Goal: Find specific page/section: Find specific page/section

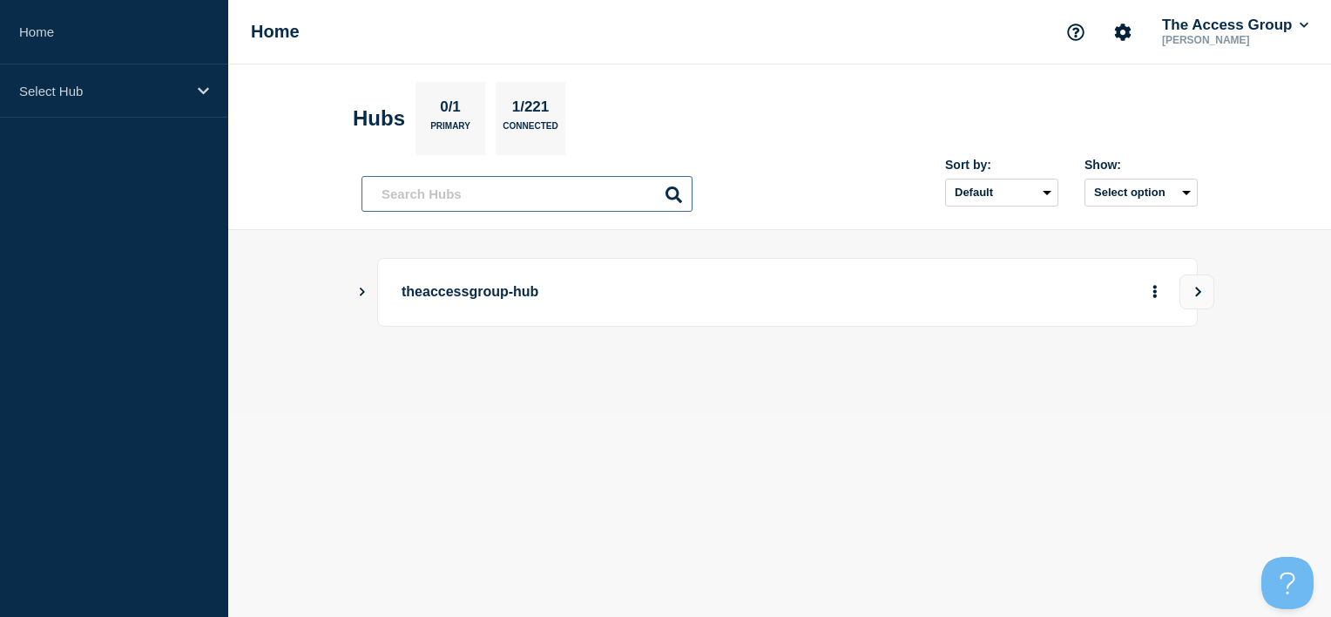
click at [495, 195] on input "text" at bounding box center [526, 194] width 331 height 36
click at [1183, 195] on button "Select option" at bounding box center [1140, 193] width 113 height 28
click at [1183, 195] on button "Select option All Open incidents Hubs" at bounding box center [1140, 193] width 113 height 28
click at [1052, 193] on select "Default Last added Last updated Most active A-Z" at bounding box center [1001, 193] width 113 height 28
drag, startPoint x: 1052, startPoint y: 193, endPoint x: 1063, endPoint y: 193, distance: 10.5
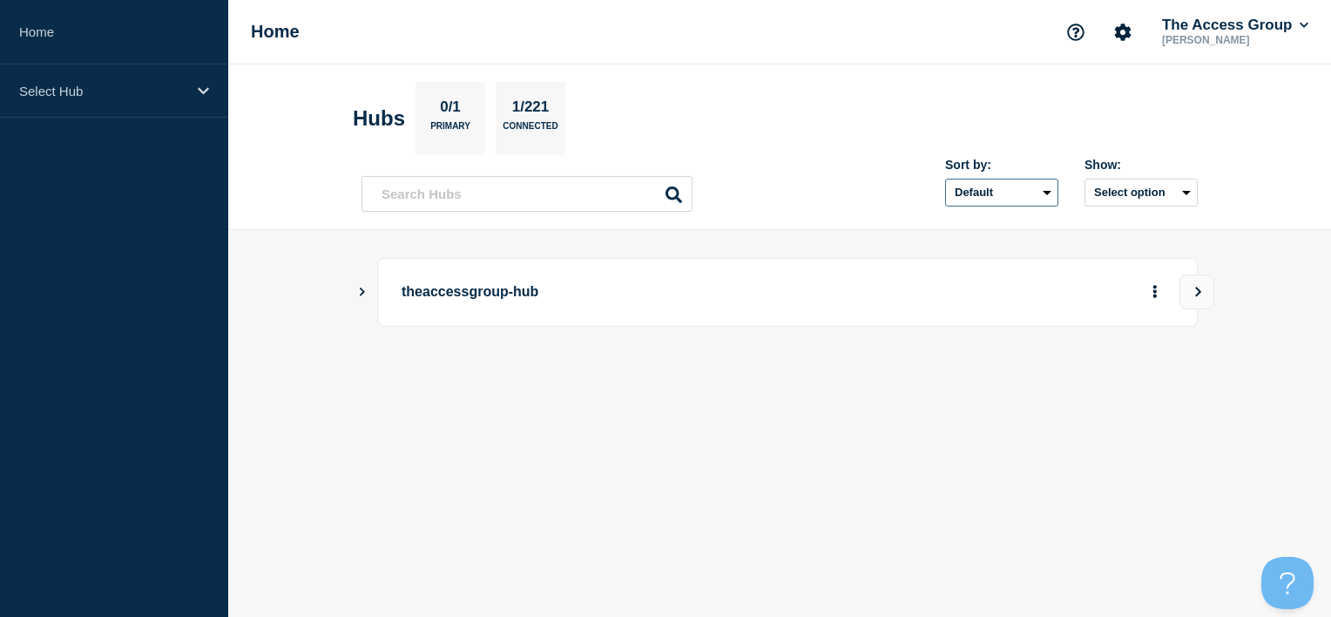
click at [1052, 193] on select "Default Last added Last updated Most active A-Z" at bounding box center [1001, 193] width 113 height 28
click at [1180, 195] on button "Select option" at bounding box center [1140, 193] width 113 height 28
click at [1145, 256] on span "Open incidents Hubs" at bounding box center [1135, 260] width 96 height 26
click at [1154, 286] on icon "More actions" at bounding box center [1154, 292] width 3 height 13
click at [1159, 292] on button "More actions" at bounding box center [1155, 292] width 23 height 32
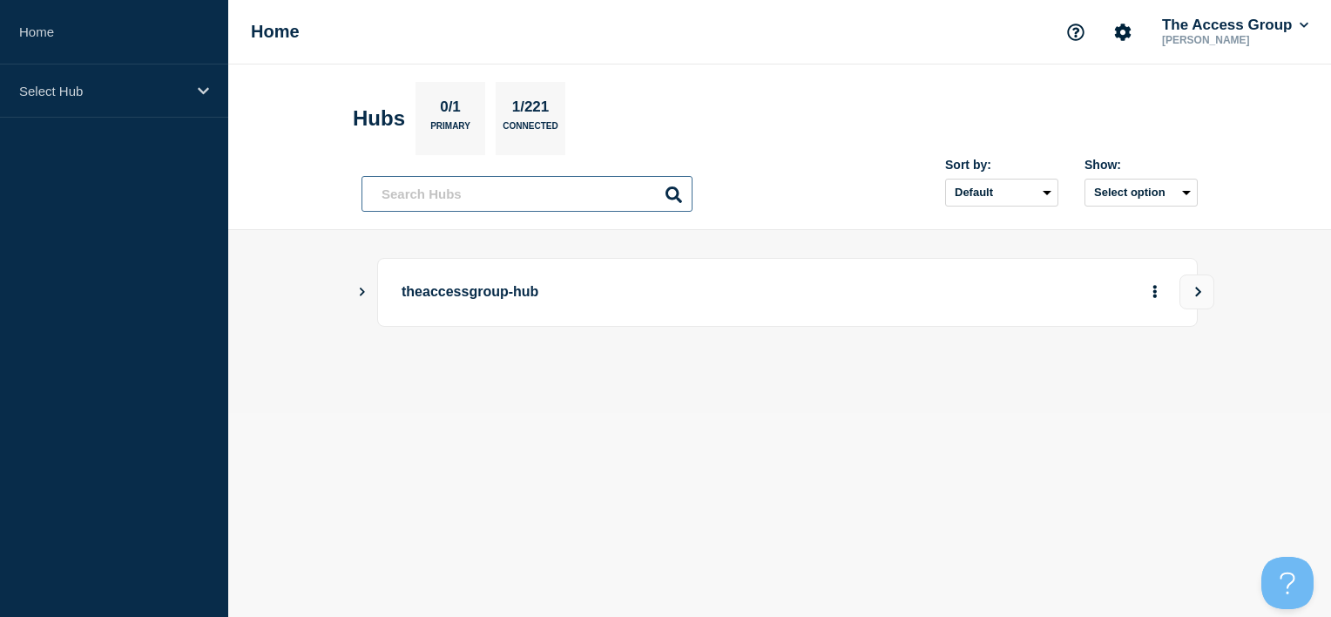
click at [452, 202] on input "text" at bounding box center [526, 194] width 331 height 36
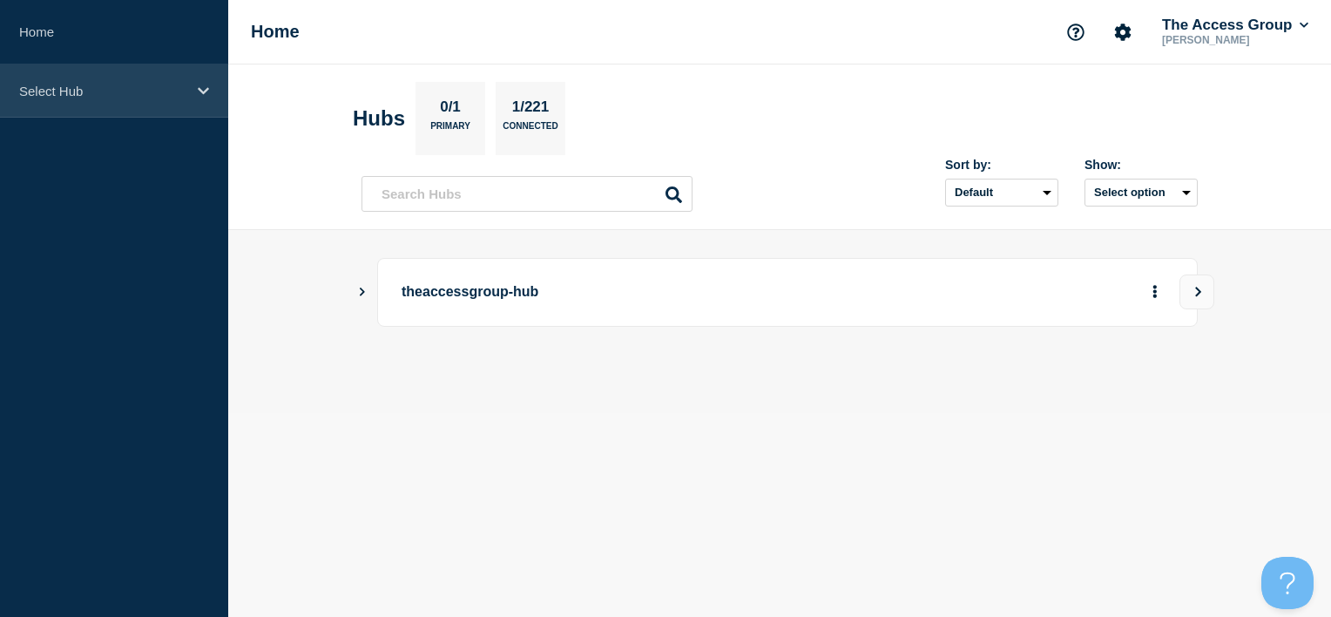
click at [187, 106] on div "Select Hub" at bounding box center [114, 90] width 228 height 53
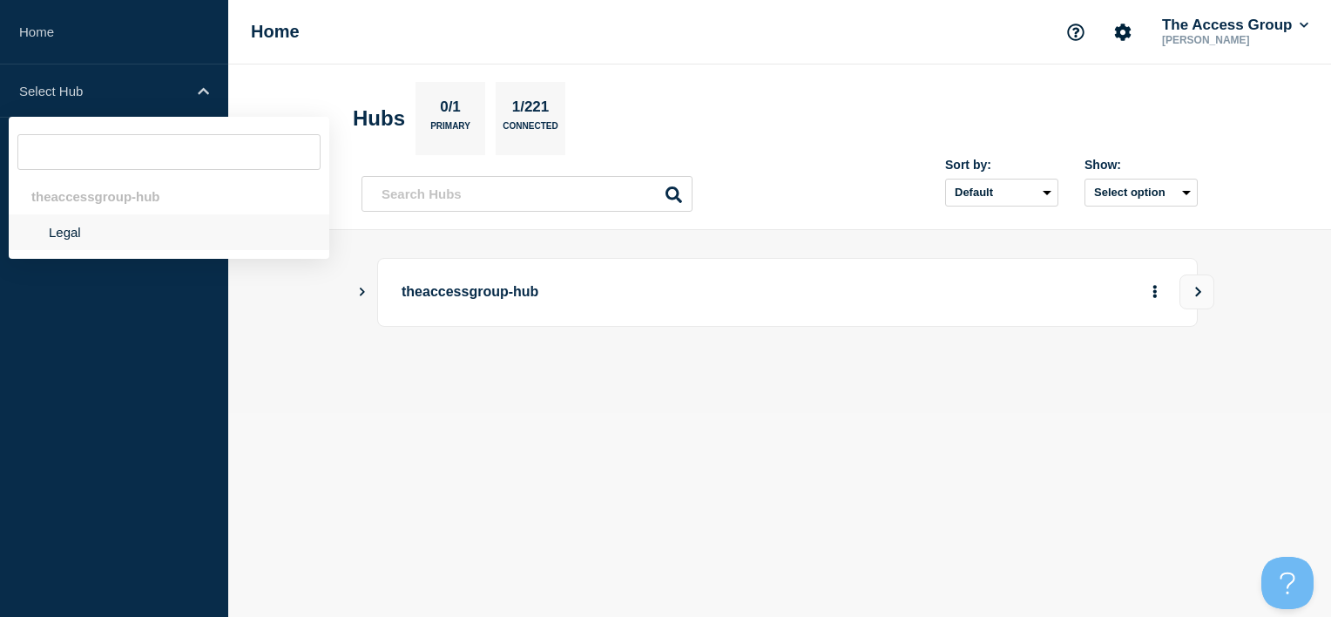
click at [84, 234] on li "Legal" at bounding box center [169, 232] width 321 height 36
